Goal: Task Accomplishment & Management: Use online tool/utility

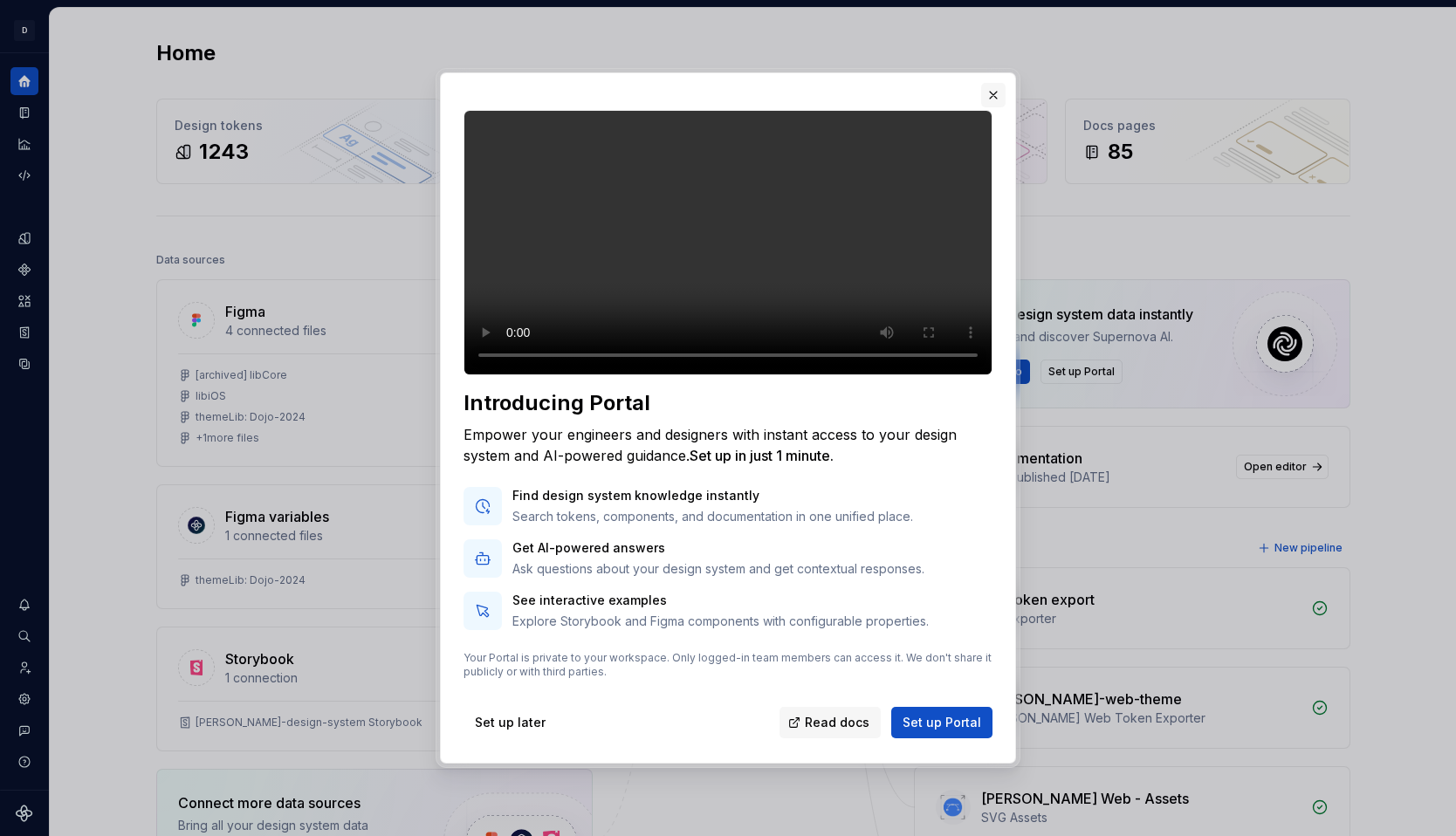
click at [996, 83] on button "button" at bounding box center [993, 94] width 24 height 24
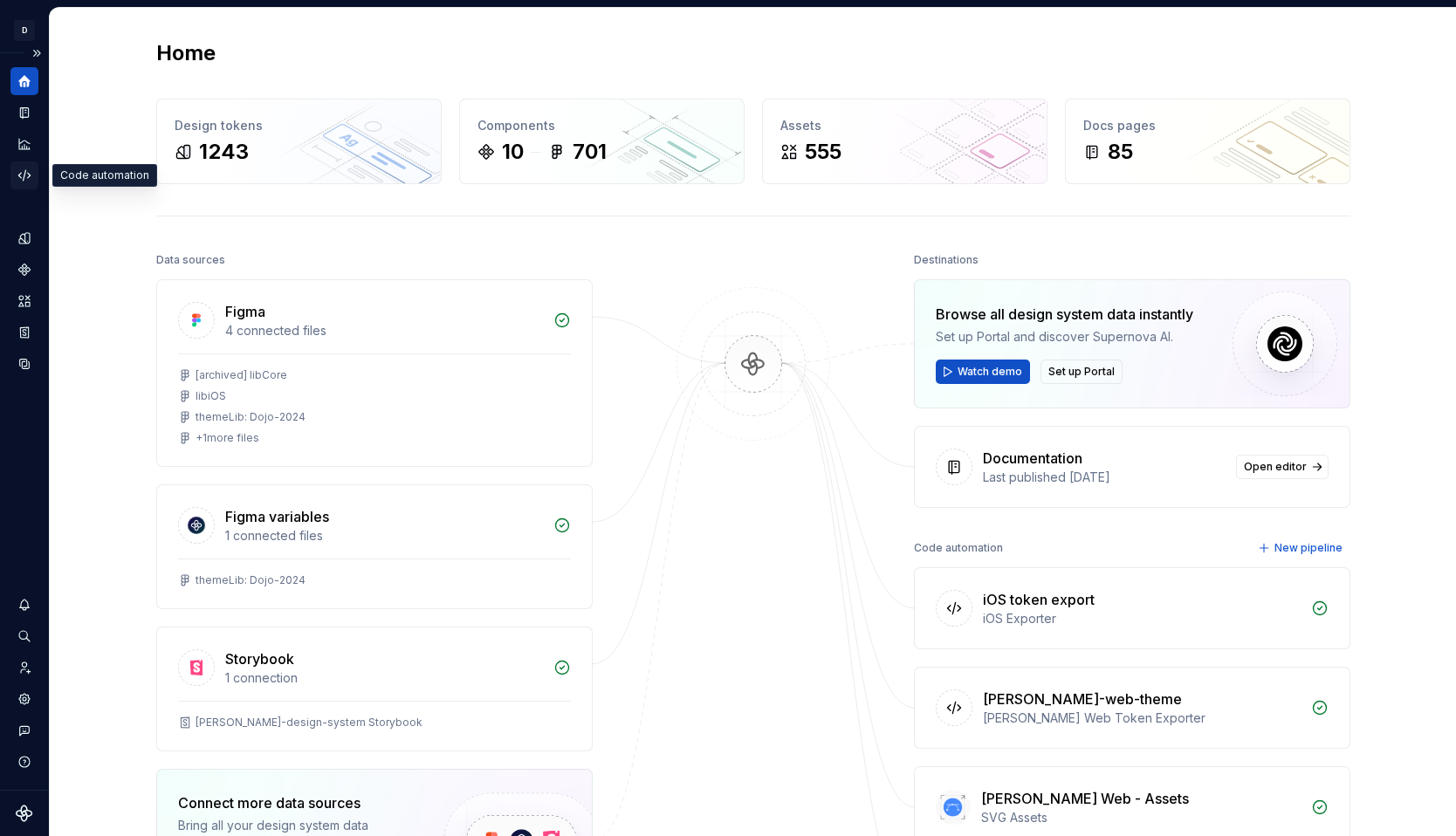
click at [20, 174] on icon "Code automation" at bounding box center [24, 175] width 12 height 11
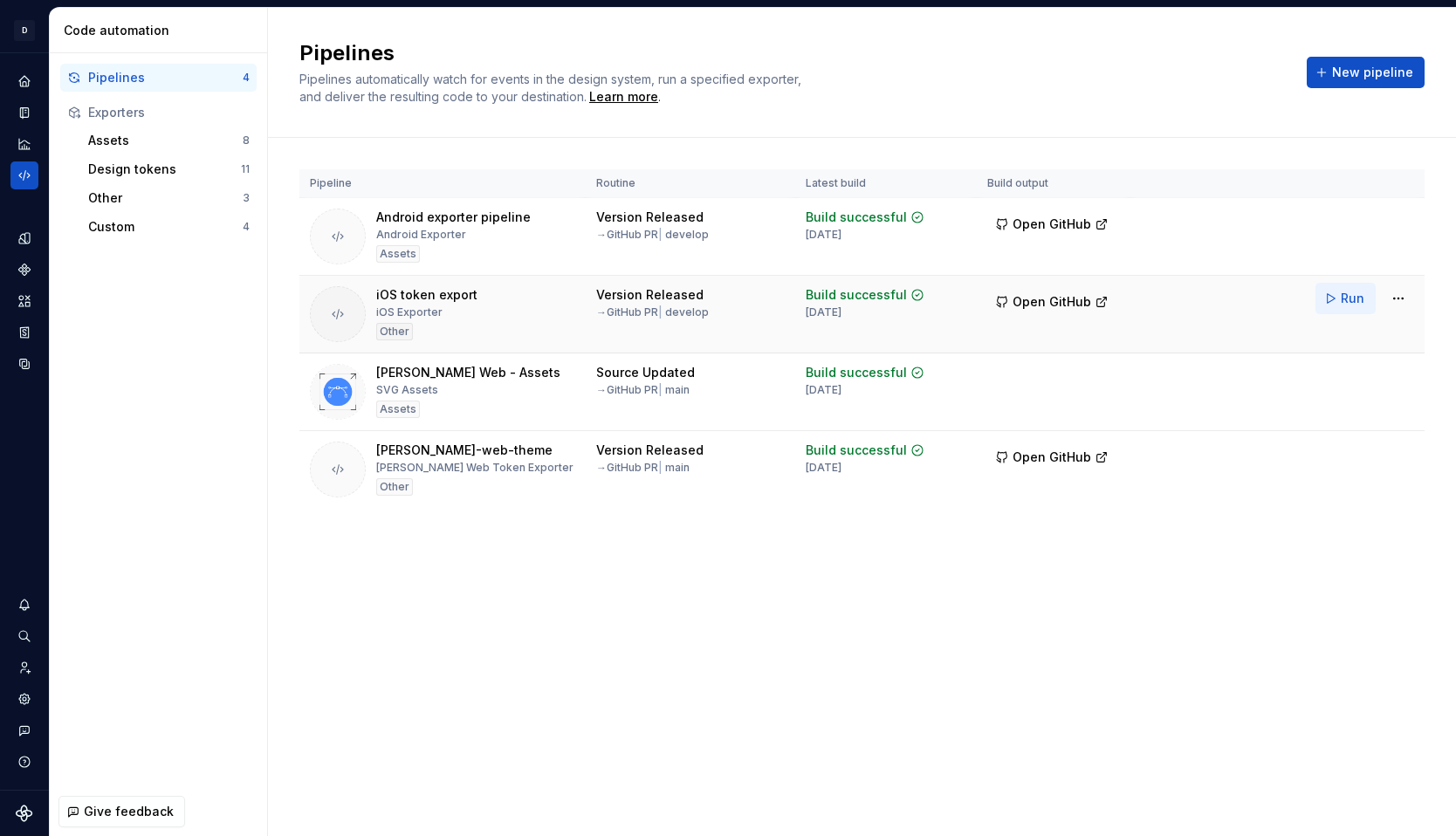
click at [1340, 305] on button "Run" at bounding box center [1345, 298] width 60 height 32
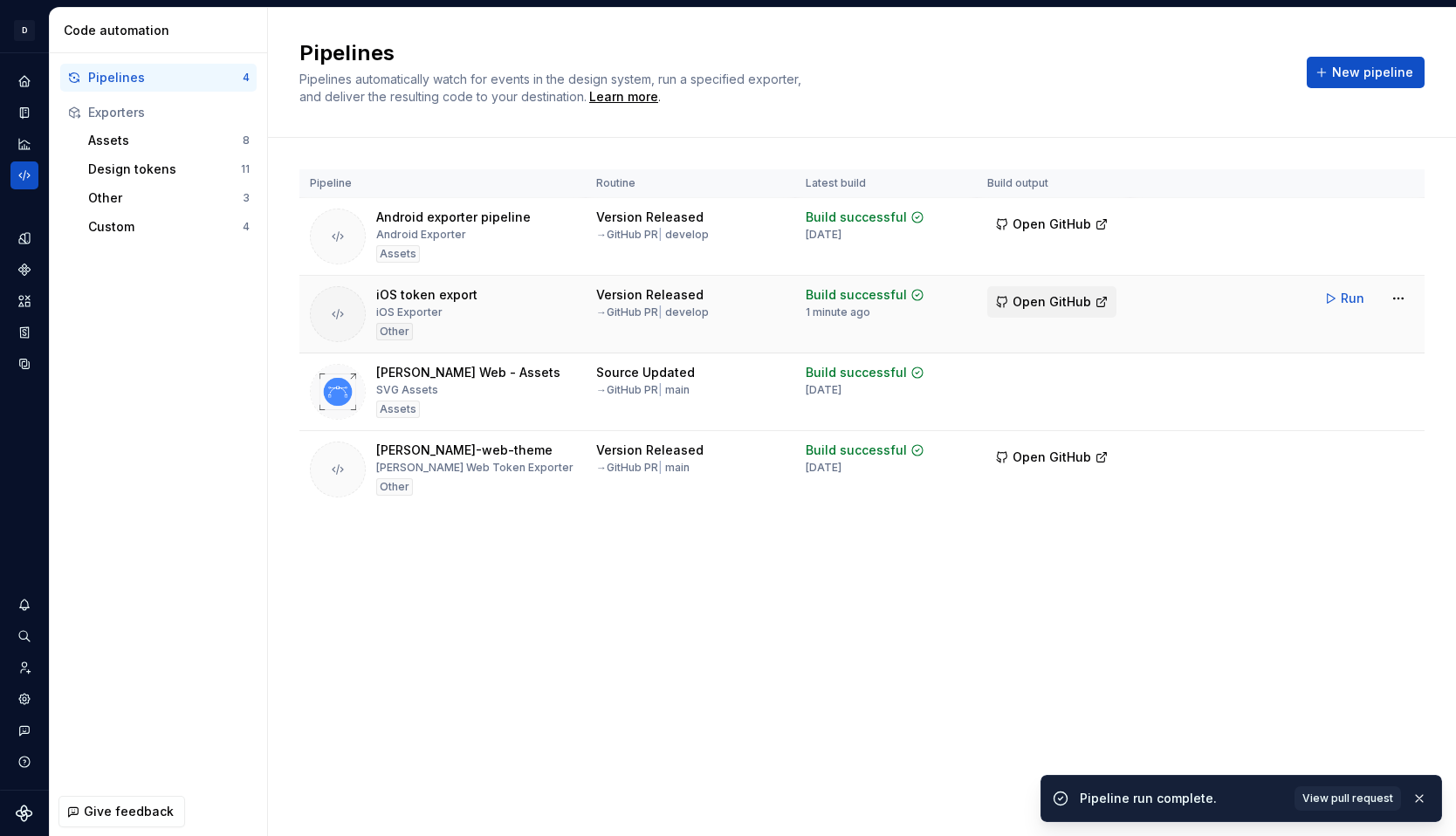
click at [1046, 307] on span "Open GitHub" at bounding box center [1051, 302] width 78 height 17
